Goal: Information Seeking & Learning: Check status

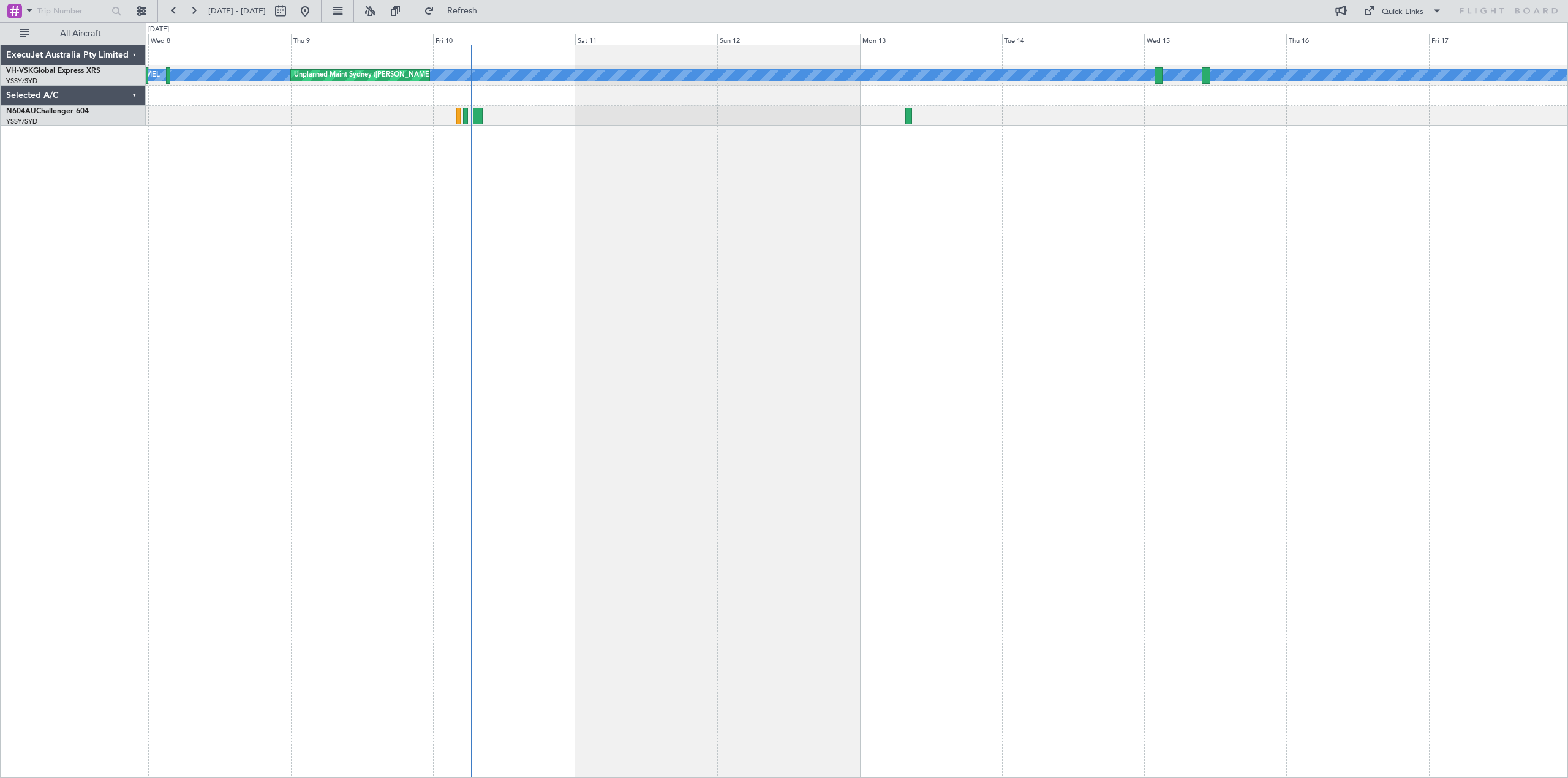
click at [579, 225] on div "[PERSON_NAME] Unplanned Maint Sydney ([PERSON_NAME] Intl) Planned Maint Sydney …" at bounding box center [857, 412] width 1423 height 734
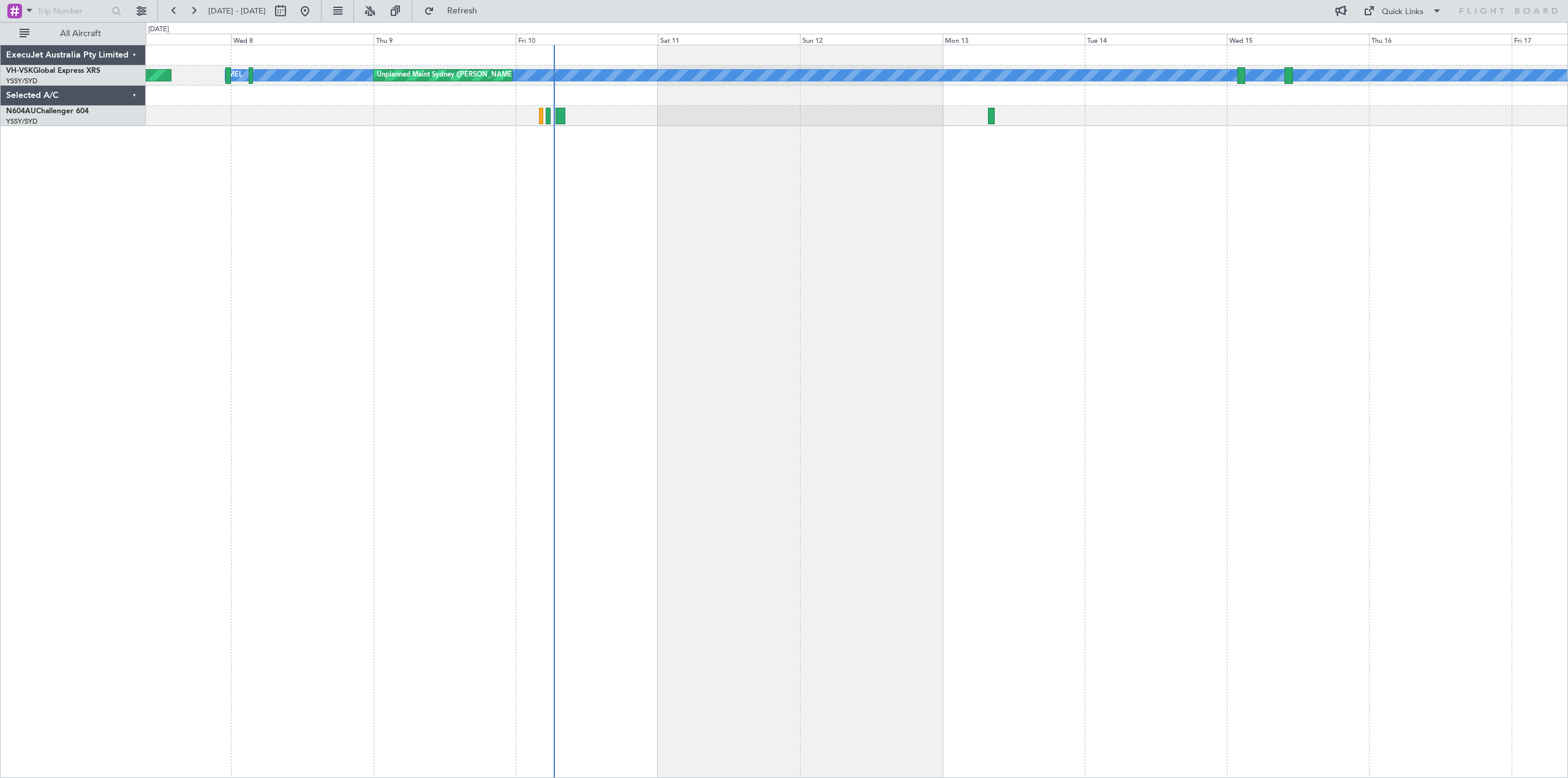
click at [834, 206] on div "[PERSON_NAME] Unplanned Maint Sydney ([PERSON_NAME] Intl) Planned Maint Sydney …" at bounding box center [857, 412] width 1423 height 734
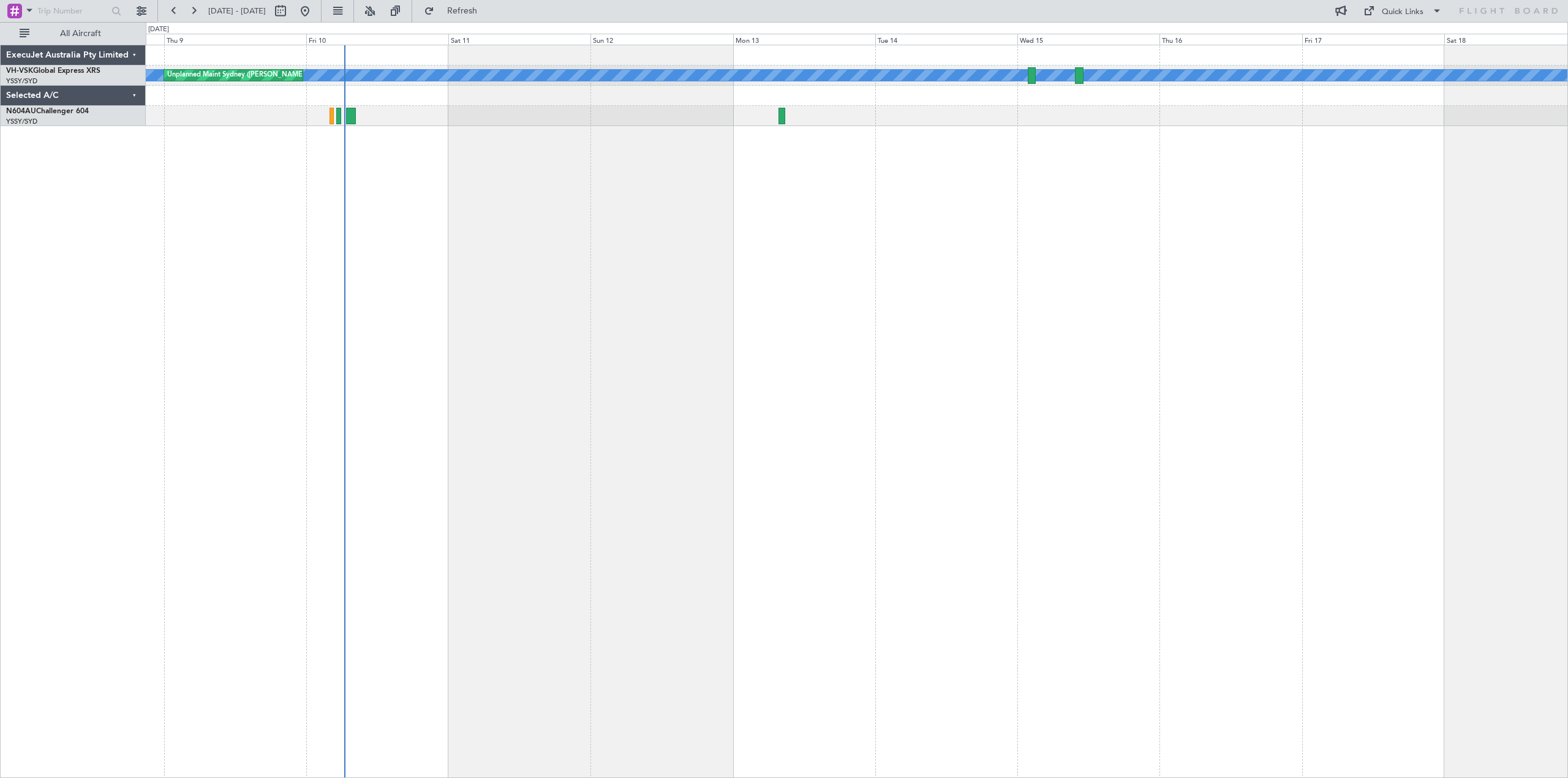
click at [805, 151] on div "[PERSON_NAME] Unplanned Maint Sydney ([PERSON_NAME] Intl) Planned Maint Sydney …" at bounding box center [857, 412] width 1423 height 734
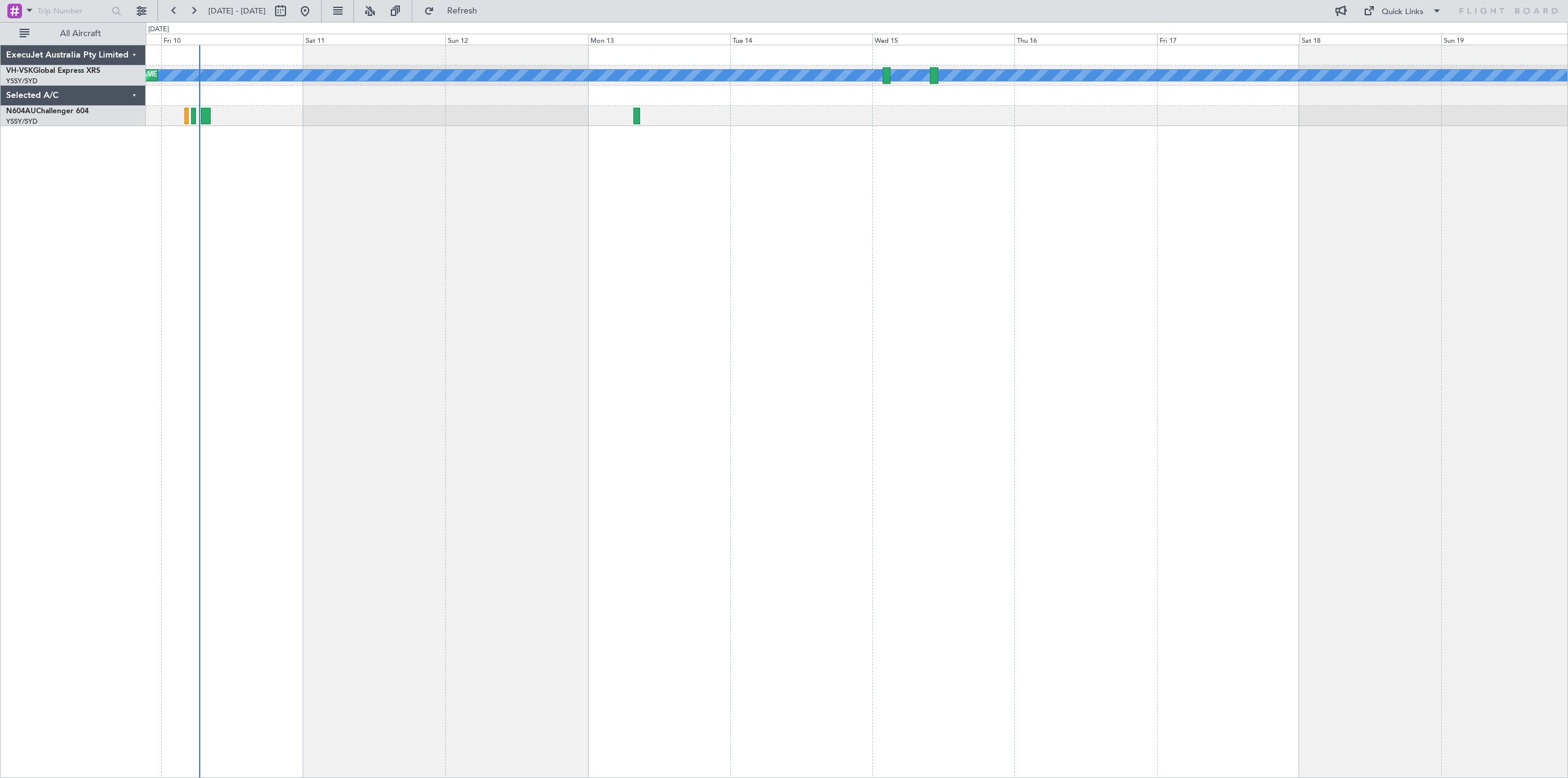
click at [915, 141] on div "[PERSON_NAME] Unplanned Maint Sydney ([PERSON_NAME] Intl) Planned Maint Sydney …" at bounding box center [857, 412] width 1423 height 734
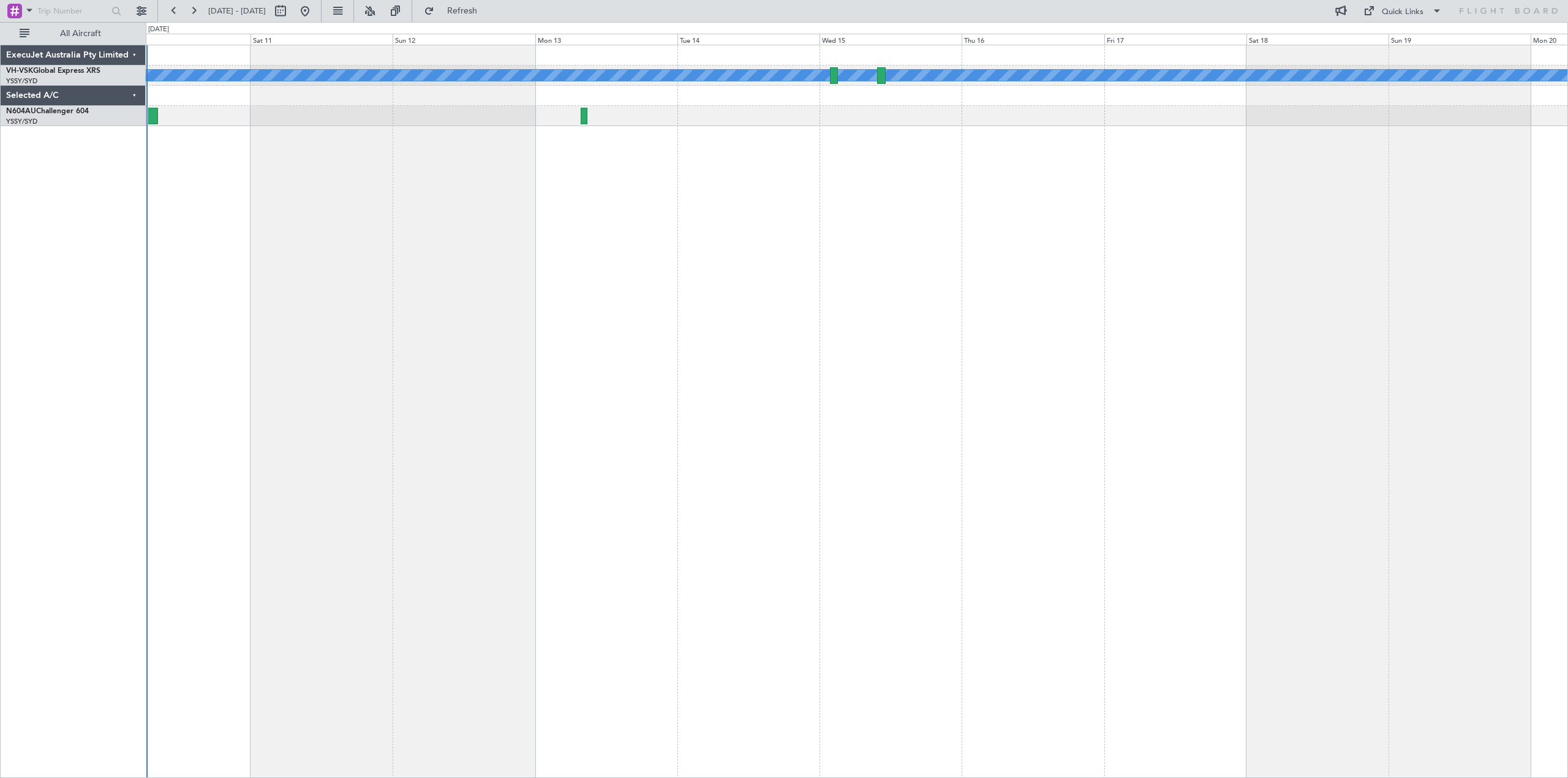
click at [896, 160] on div "[PERSON_NAME] Unplanned Maint Sydney ([PERSON_NAME] Intl)" at bounding box center [857, 412] width 1423 height 734
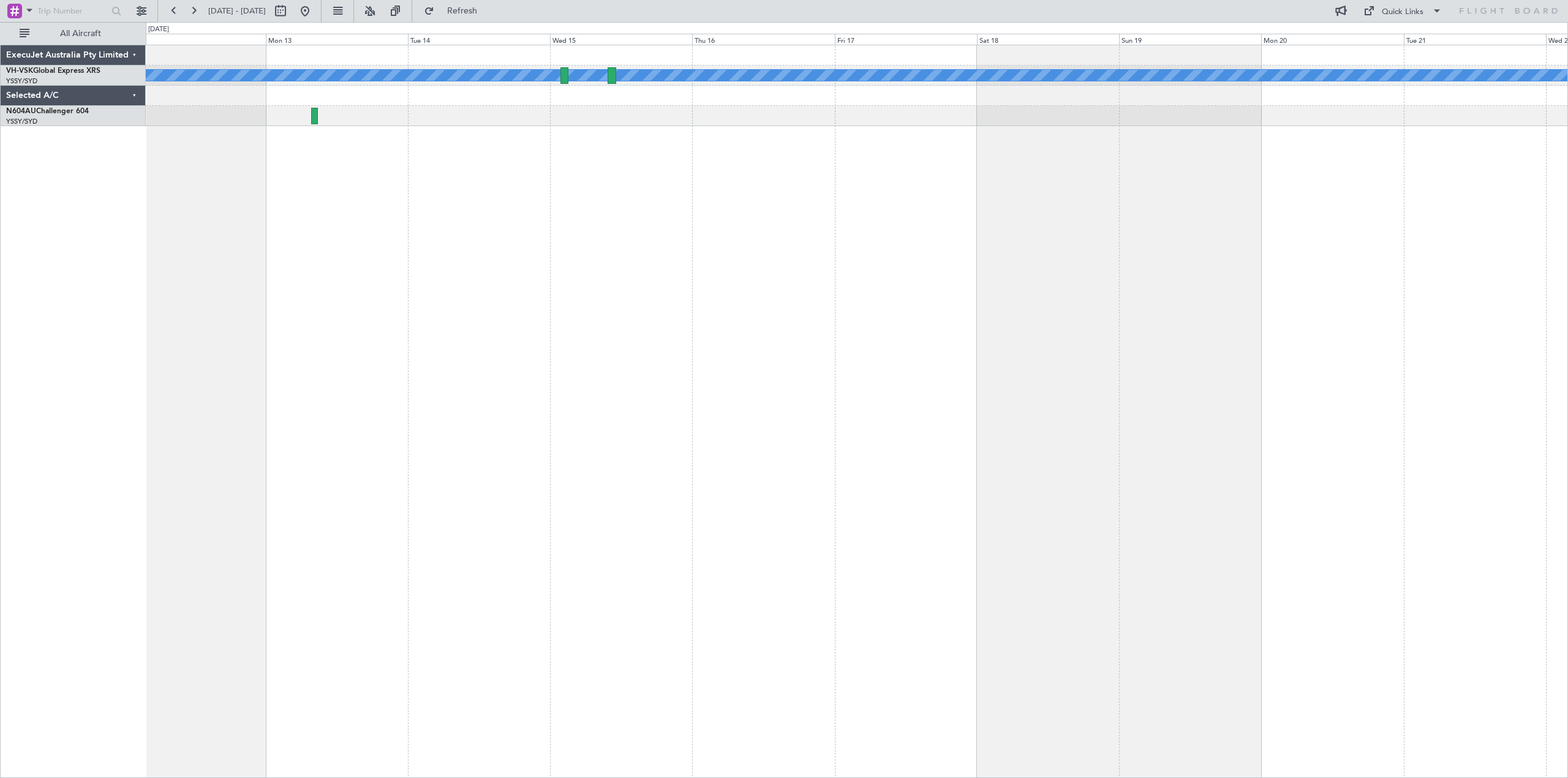
click at [657, 200] on div "[PERSON_NAME] Unplanned Maint Sydney ([PERSON_NAME] Intl)" at bounding box center [857, 412] width 1423 height 734
click at [1363, 194] on div "[PERSON_NAME] Unplanned Maint Sydney ([PERSON_NAME] Intl)" at bounding box center [857, 412] width 1423 height 734
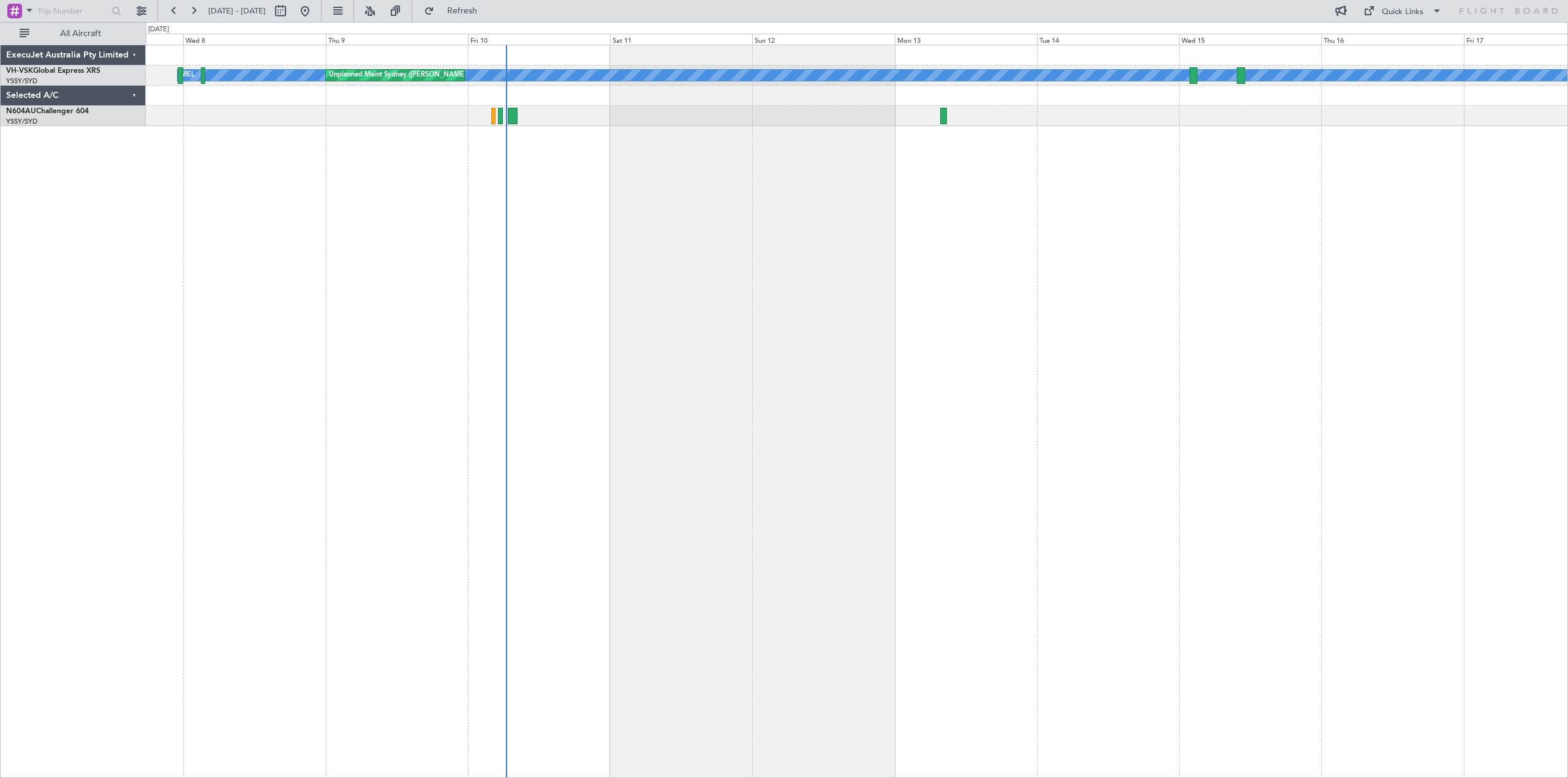
click at [901, 203] on div "[PERSON_NAME] Unplanned Maint Sydney ([PERSON_NAME] Intl) Planned Maint Sydney …" at bounding box center [857, 412] width 1423 height 734
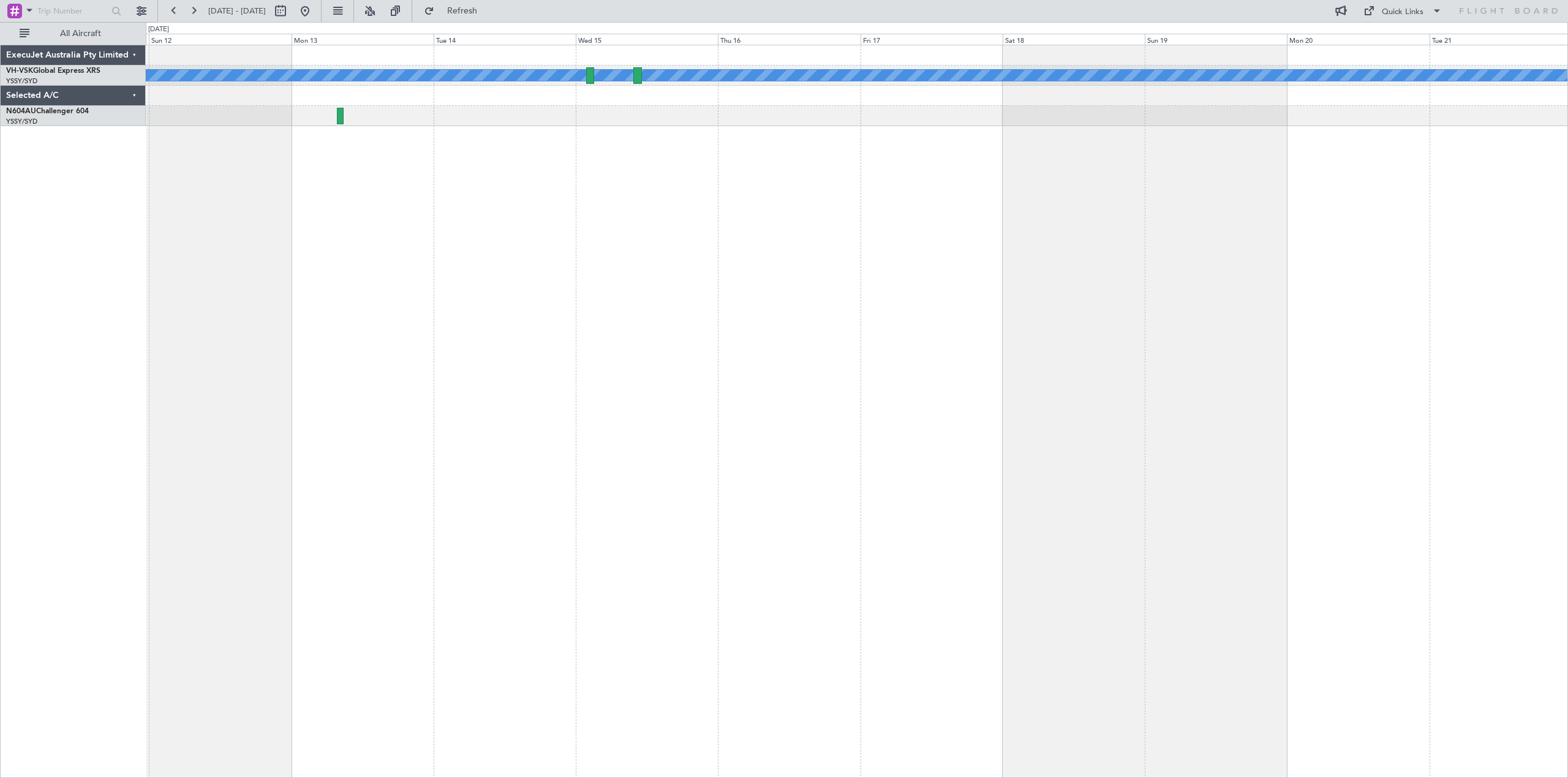
click at [513, 162] on div "[PERSON_NAME] Unplanned Maint Sydney ([PERSON_NAME] Intl)" at bounding box center [857, 412] width 1423 height 734
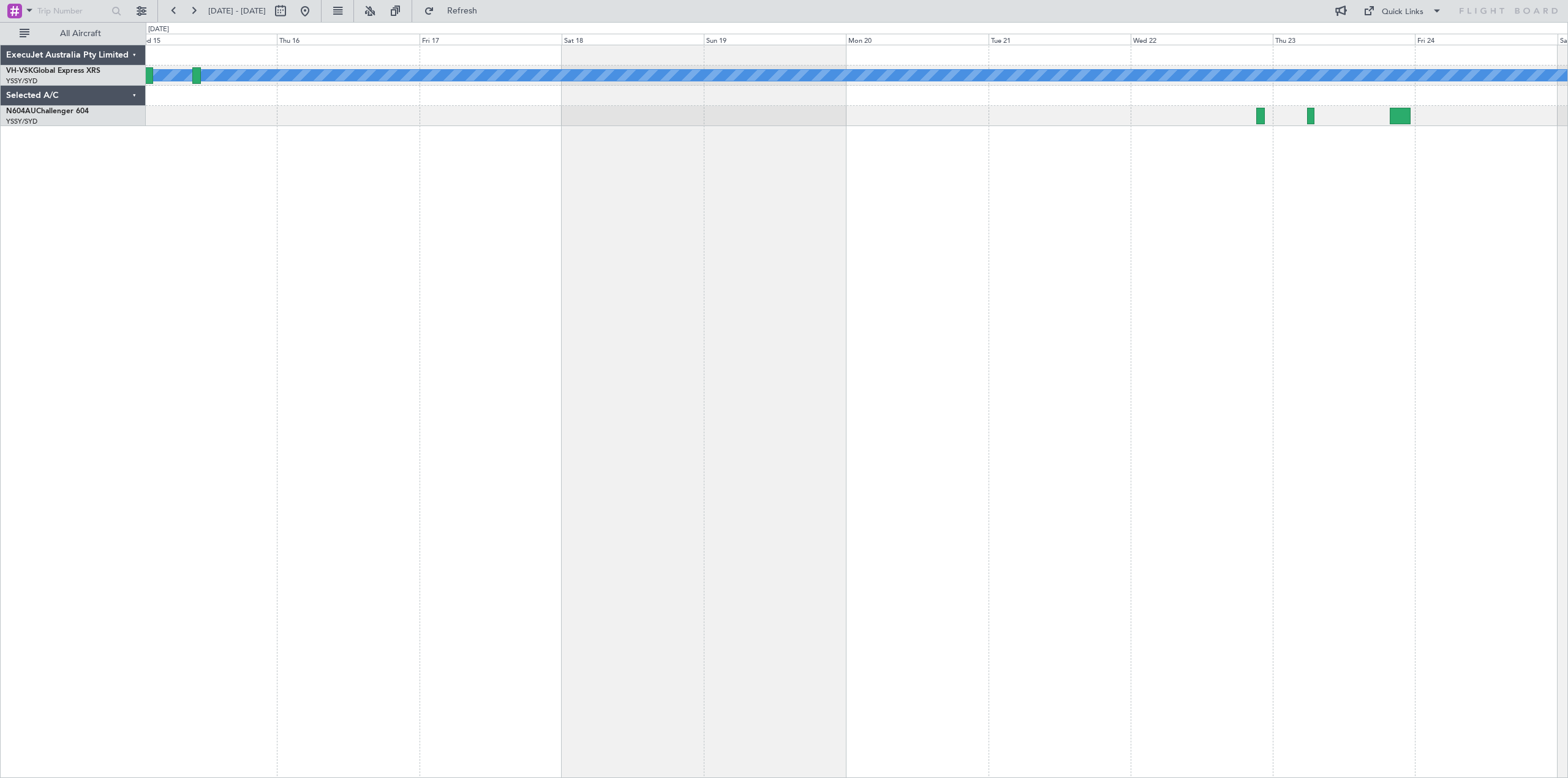
click at [413, 193] on div "MEL" at bounding box center [857, 412] width 1423 height 734
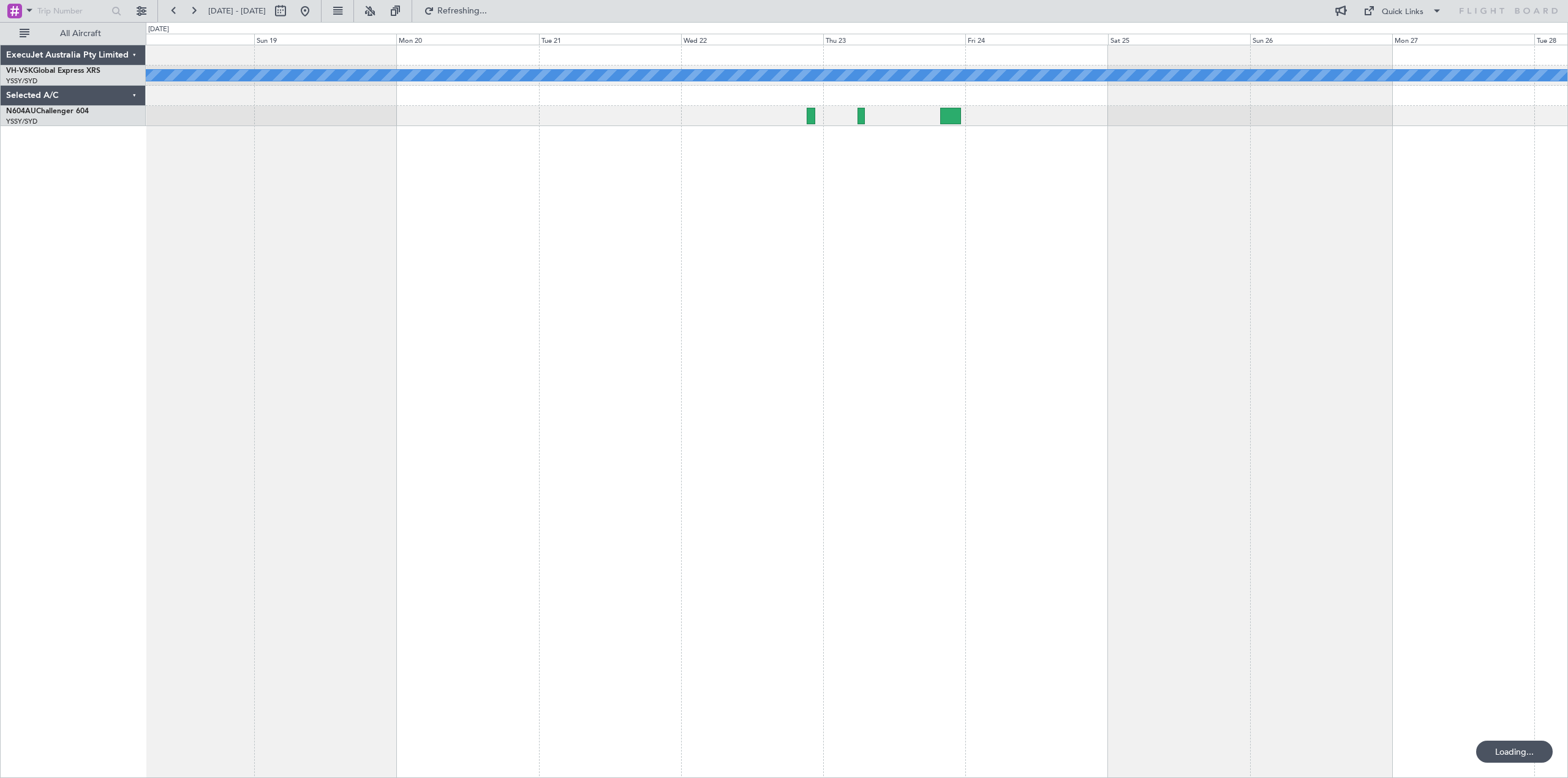
click at [614, 248] on div "MEL" at bounding box center [857, 412] width 1423 height 734
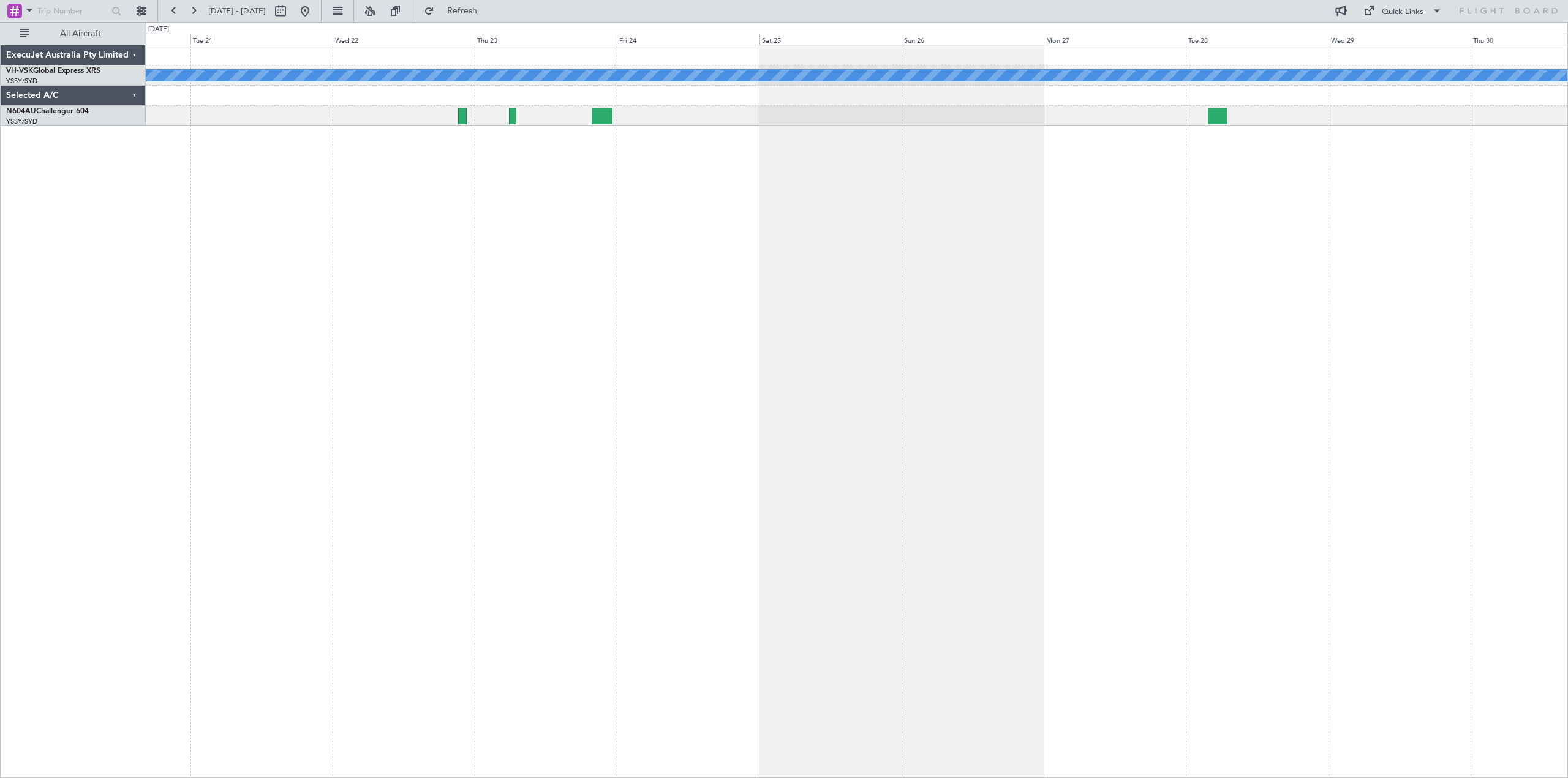
click at [657, 291] on div "MEL" at bounding box center [857, 412] width 1423 height 734
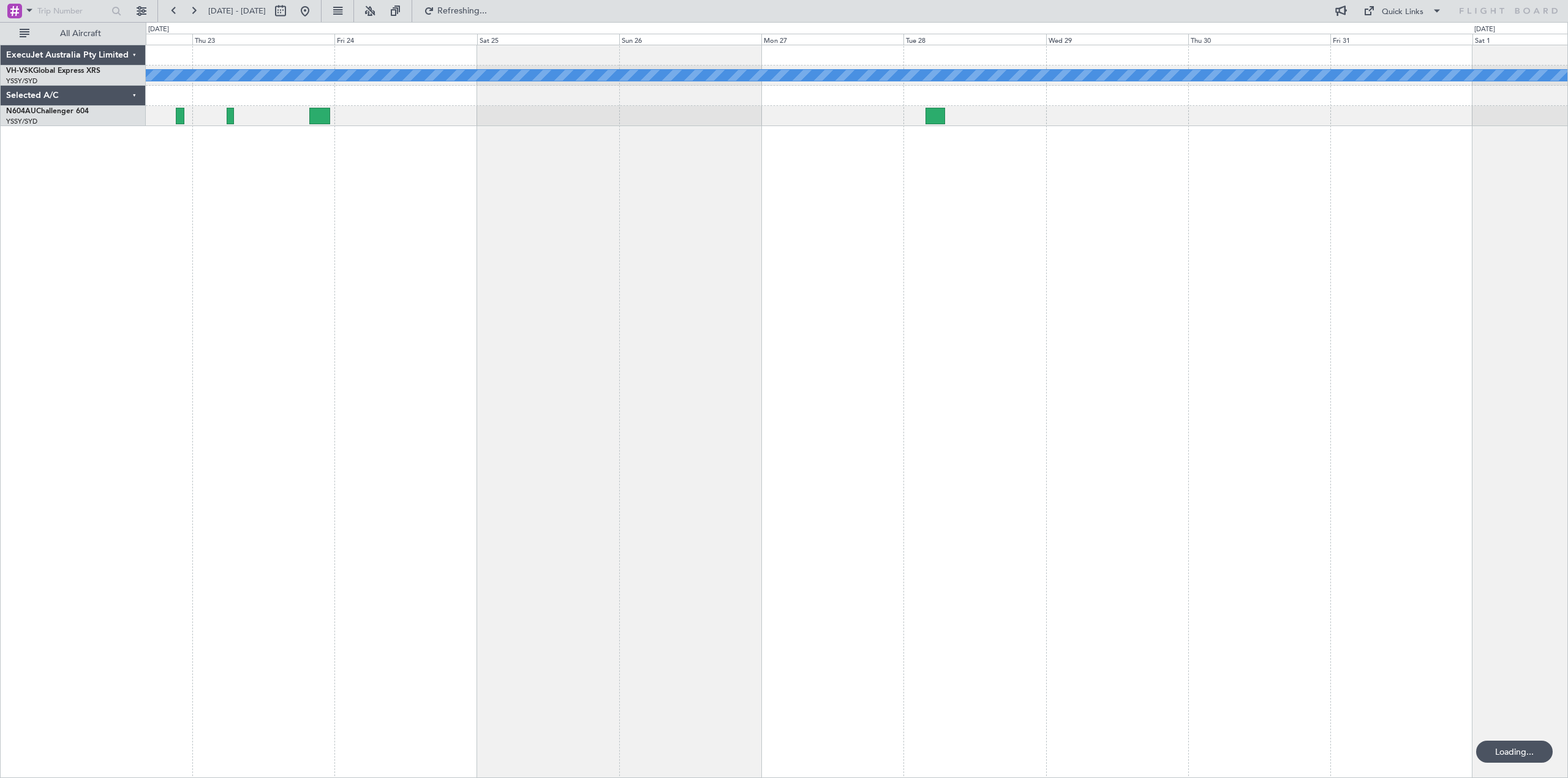
click at [1098, 240] on div "[PERSON_NAME] Planned Maint Sydney ([PERSON_NAME] Intl)" at bounding box center [857, 412] width 1423 height 734
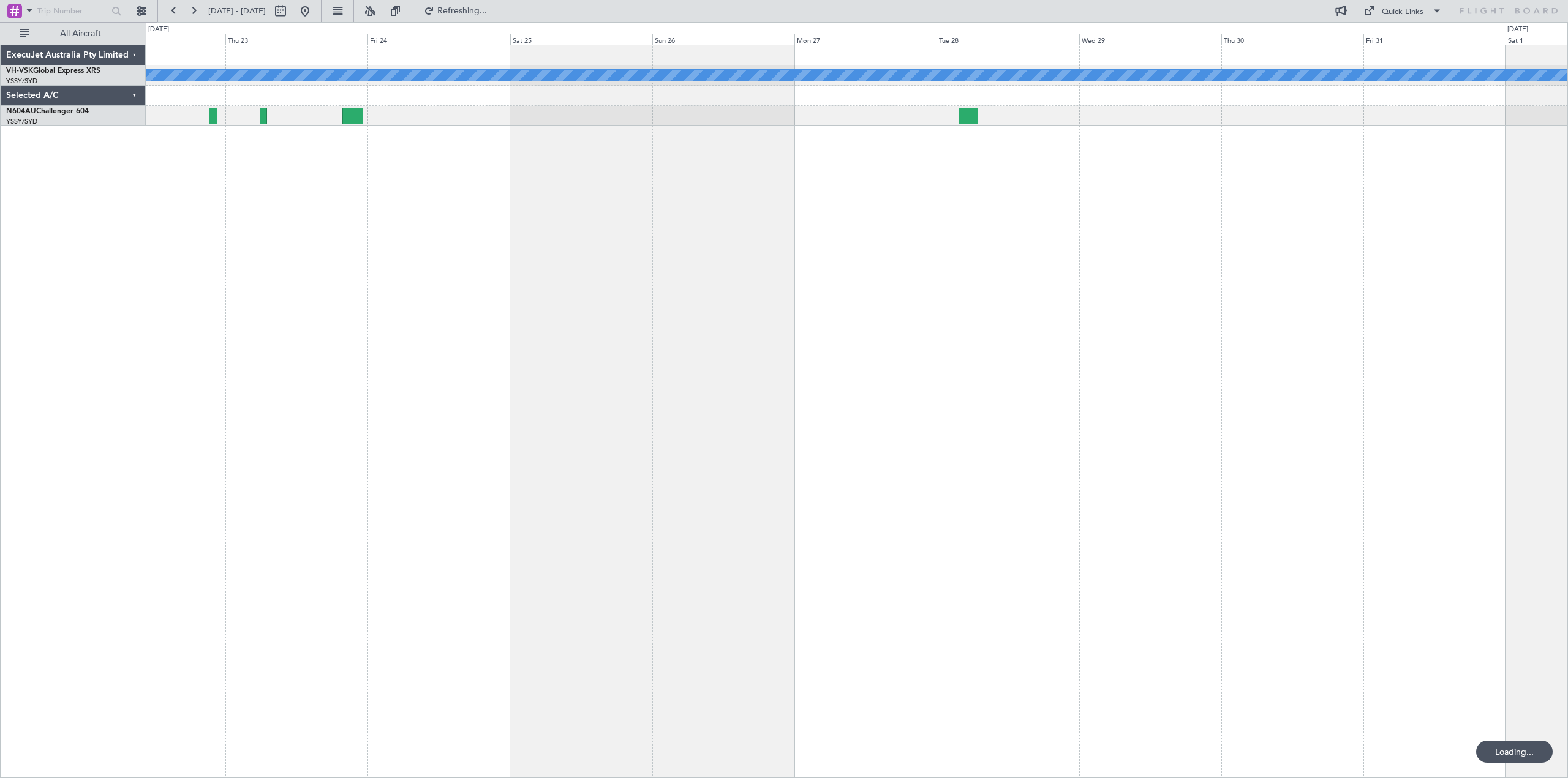
click at [1068, 231] on div "[PERSON_NAME] Planned Maint Sydney ([PERSON_NAME] Intl)" at bounding box center [857, 412] width 1423 height 734
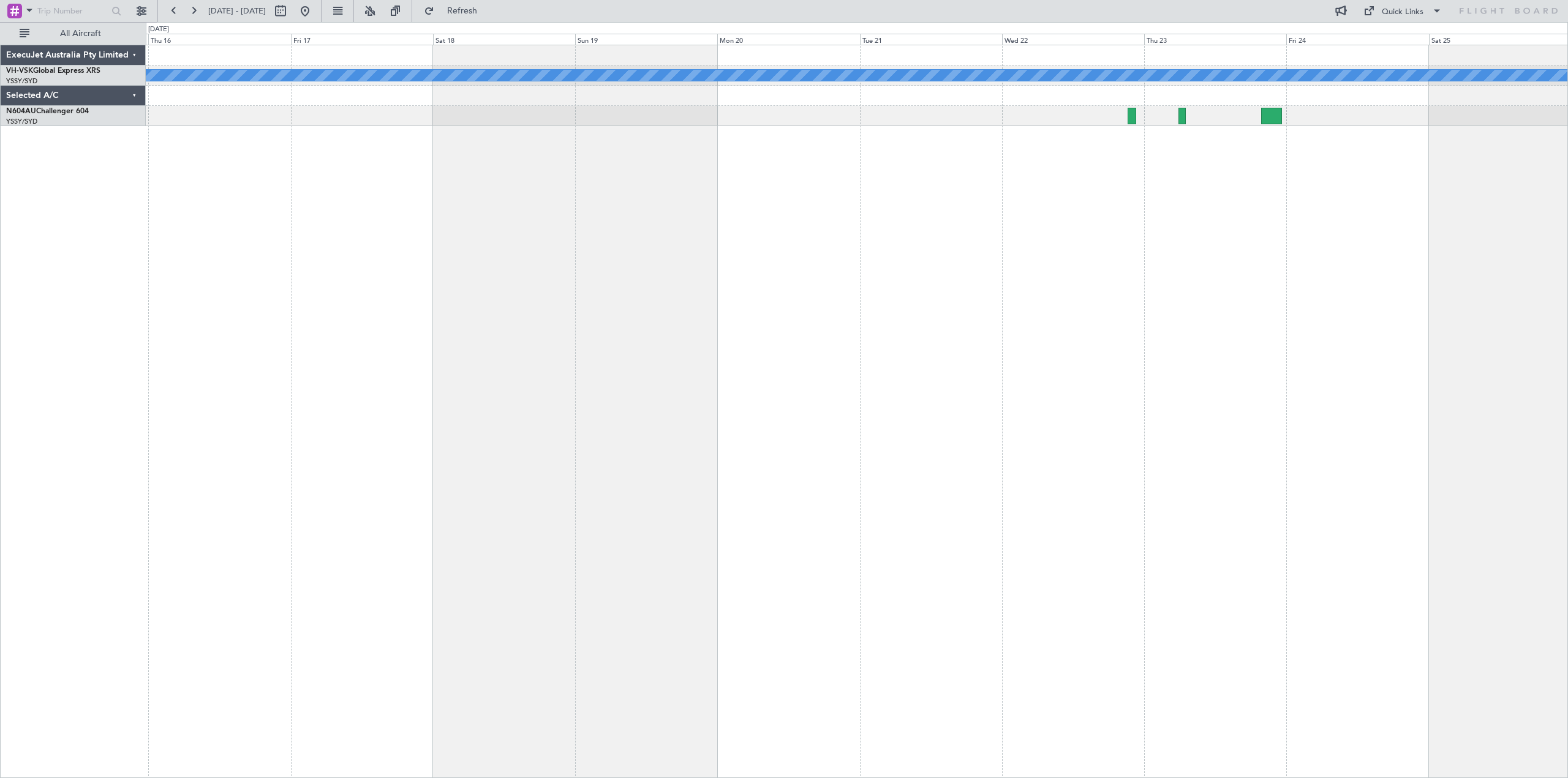
click at [998, 254] on div "MEL" at bounding box center [857, 412] width 1423 height 734
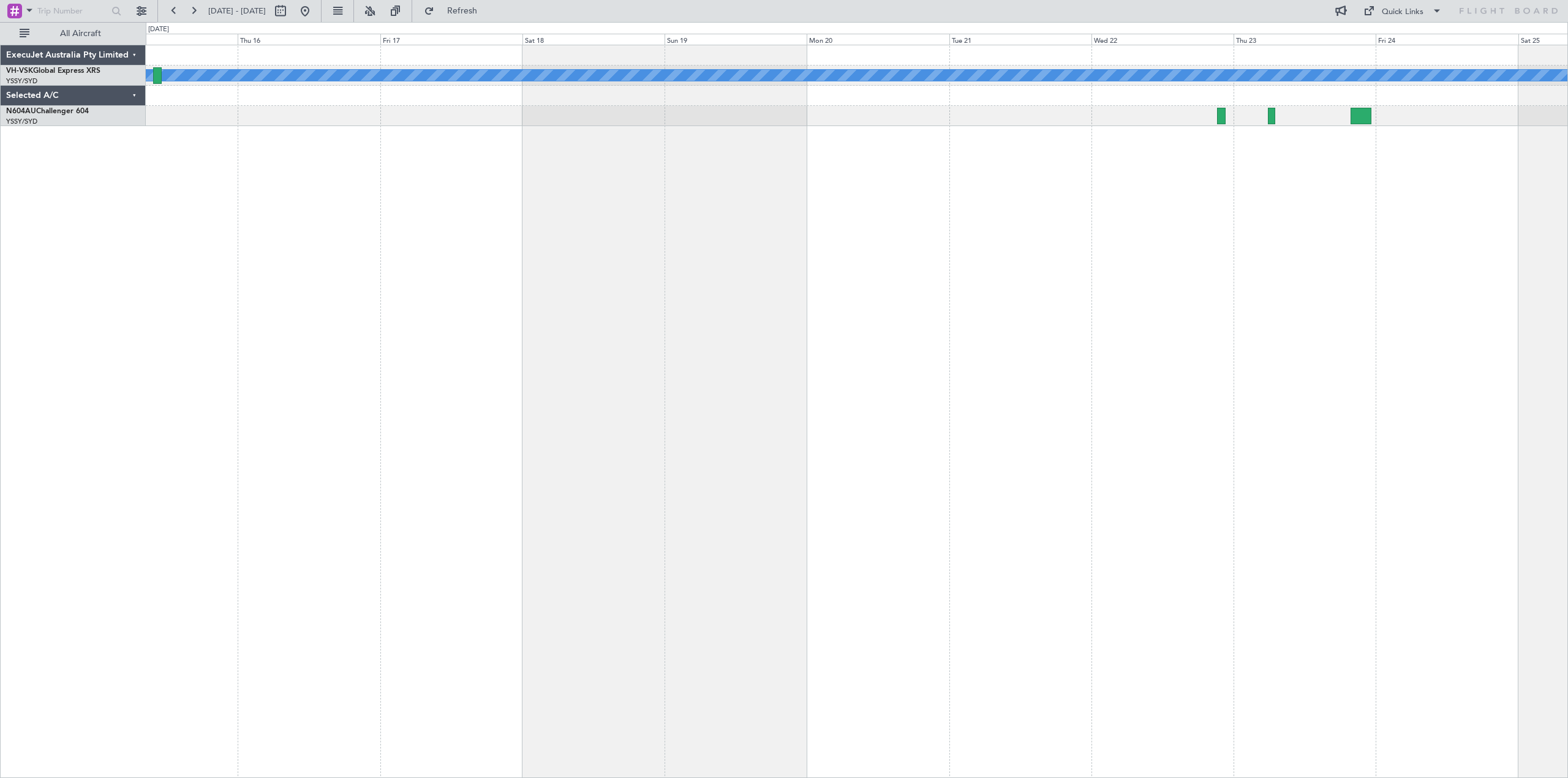
click at [1065, 229] on div "MEL" at bounding box center [857, 412] width 1423 height 734
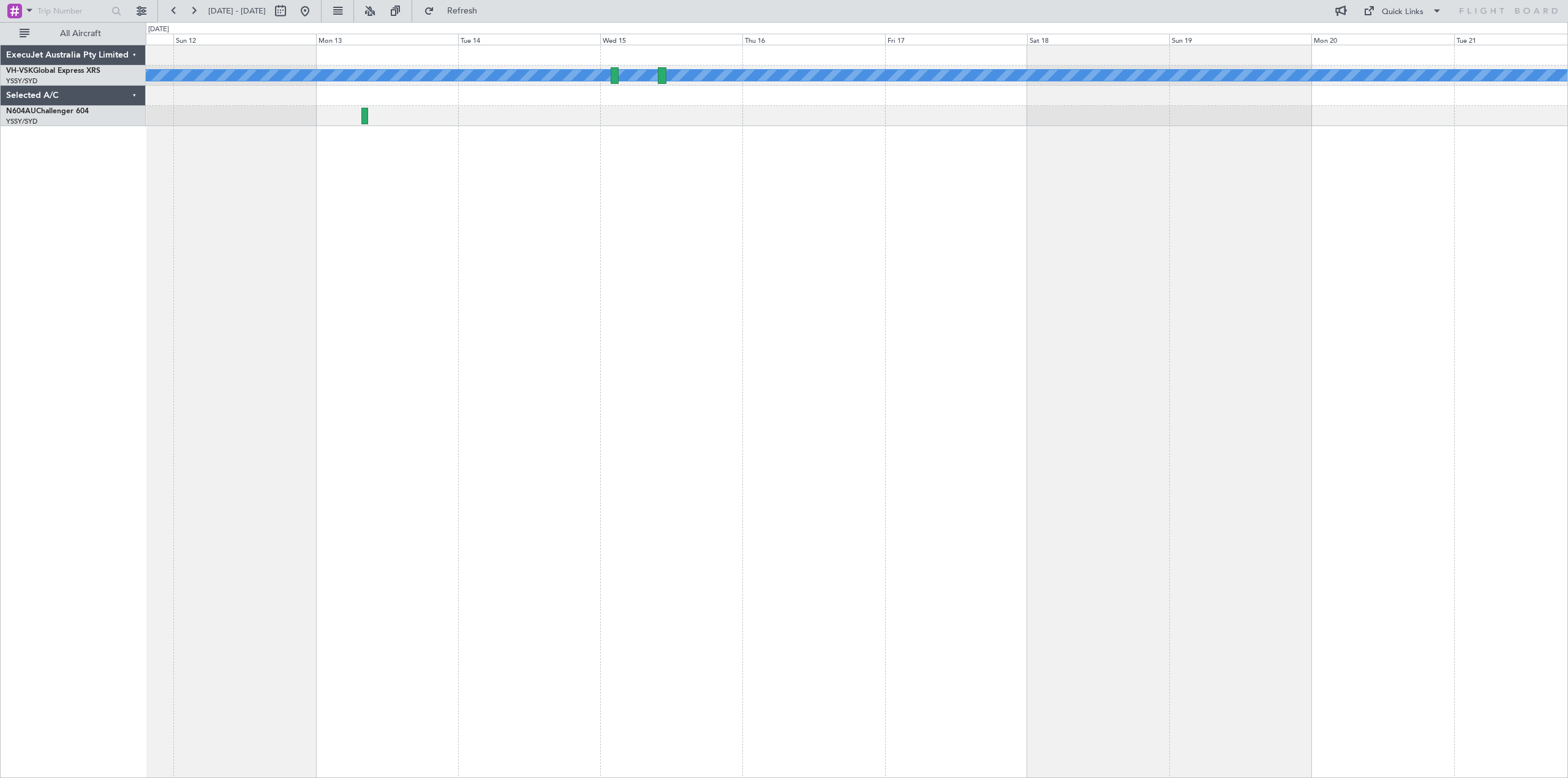
click at [971, 252] on div "[PERSON_NAME] Unplanned Maint Sydney ([PERSON_NAME] Intl)" at bounding box center [857, 412] width 1423 height 734
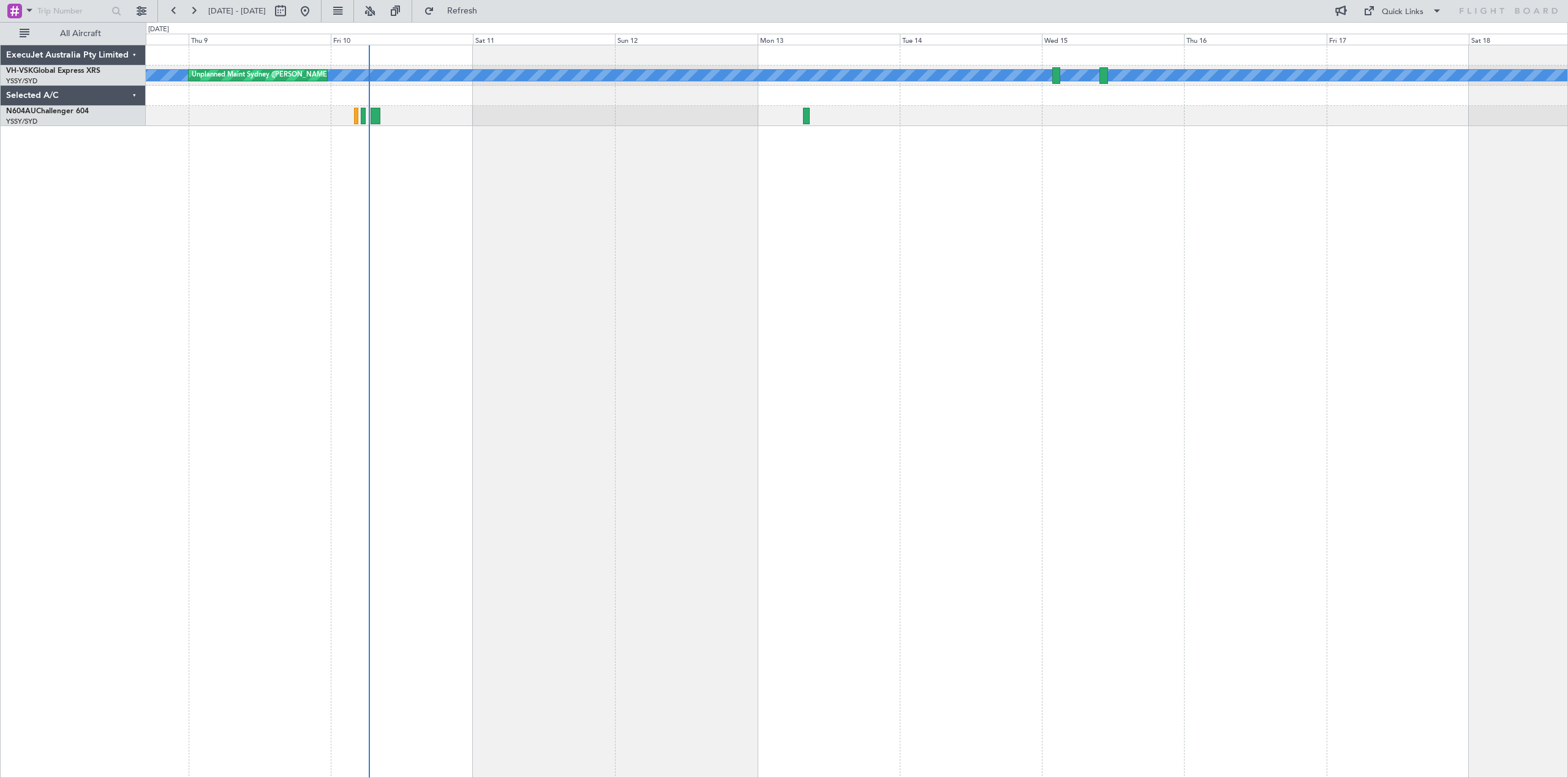
click at [989, 222] on div "[PERSON_NAME] Unplanned Maint Sydney ([PERSON_NAME] Intl) Planned Maint Sydney …" at bounding box center [857, 412] width 1423 height 734
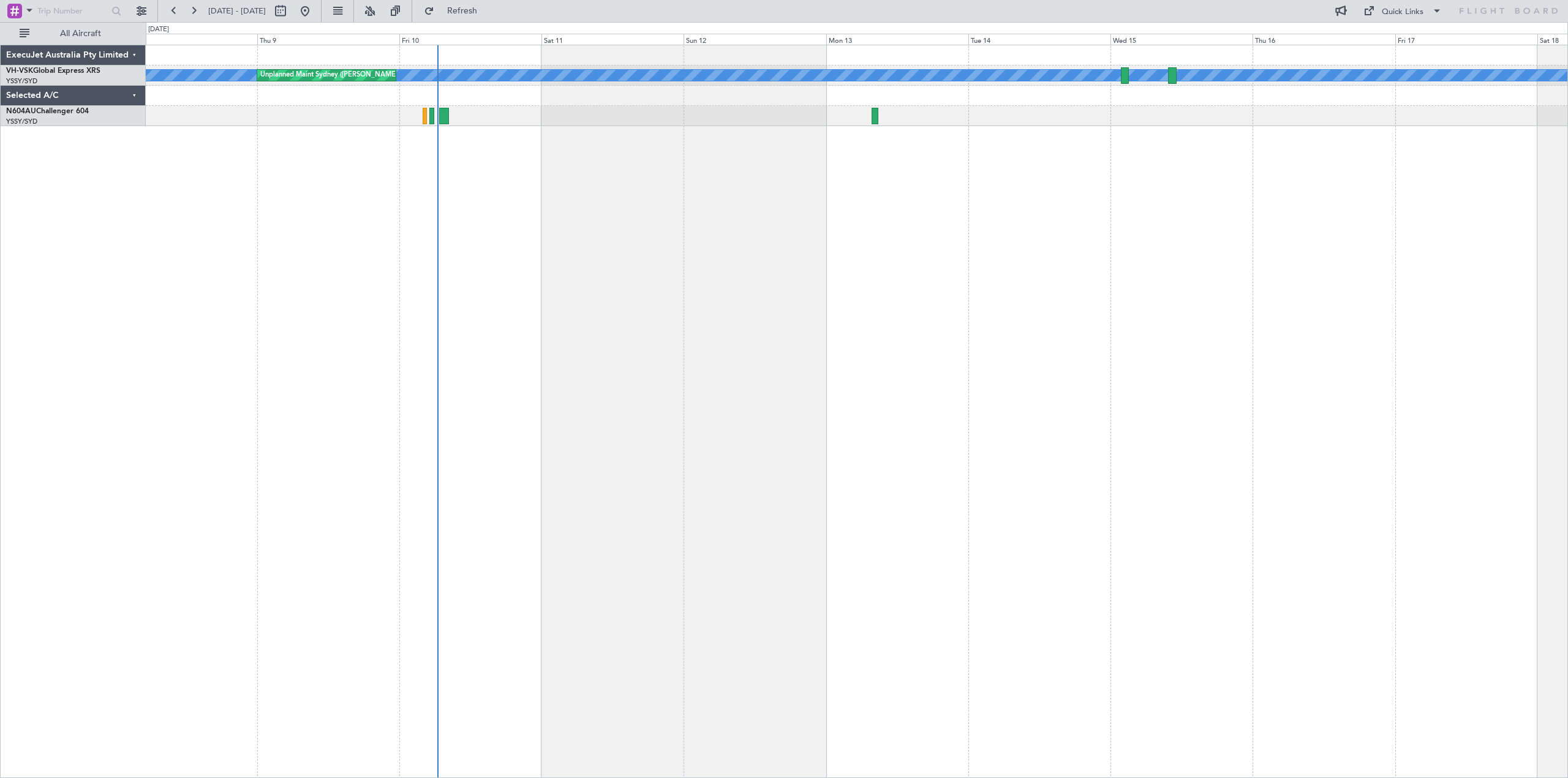
click at [470, 170] on div "[PERSON_NAME] Unplanned Maint Sydney ([PERSON_NAME] Intl) Planned Maint Sydney …" at bounding box center [857, 412] width 1423 height 734
